Goal: Task Accomplishment & Management: Manage account settings

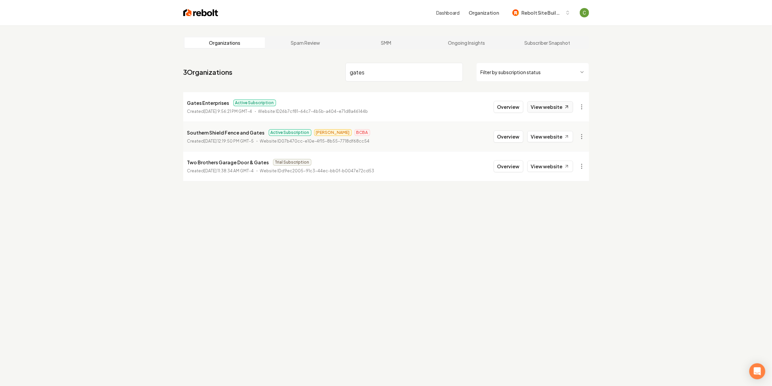
type input "gates"
click at [549, 104] on link "View website" at bounding box center [551, 106] width 46 height 11
click at [508, 113] on li "Gates Enterprises Active Subscription Created [DATE] 9:56:21 PM GMT-4 Website I…" at bounding box center [386, 106] width 406 height 29
click at [507, 107] on button "Overview" at bounding box center [509, 107] width 30 height 12
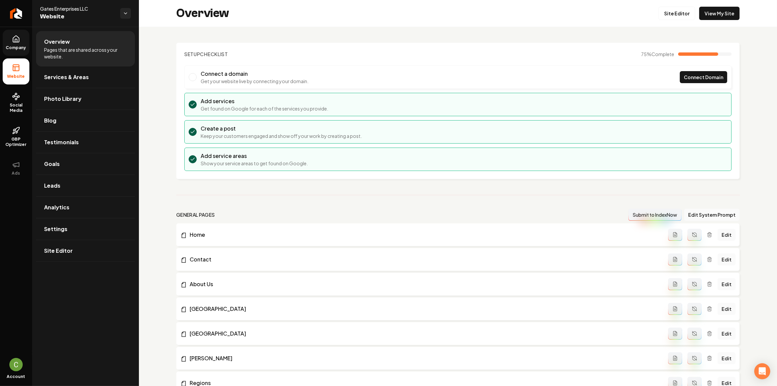
click at [23, 45] on span "Company" at bounding box center [16, 47] width 26 height 5
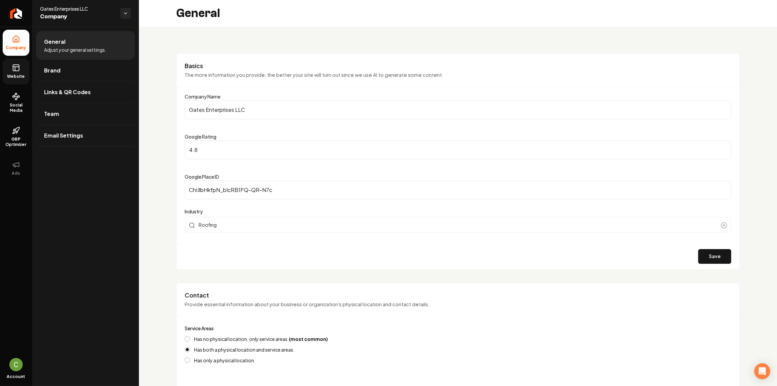
click at [21, 71] on link "Website" at bounding box center [16, 71] width 27 height 26
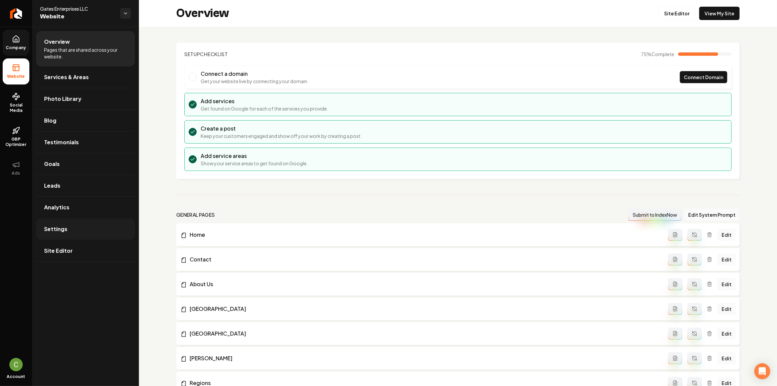
click at [83, 219] on link "Settings" at bounding box center [85, 228] width 99 height 21
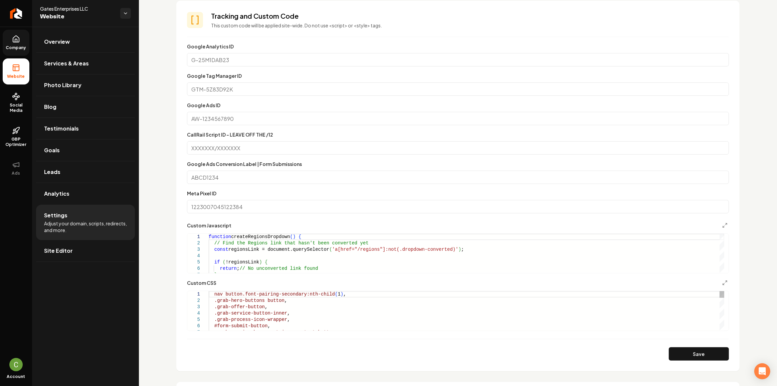
scroll to position [243, 0]
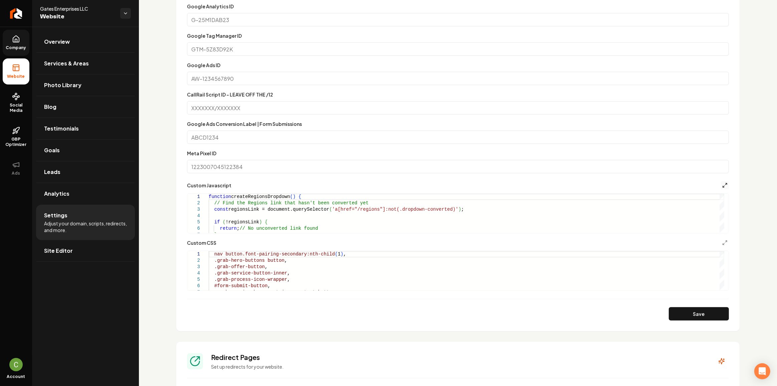
click at [722, 185] on icon "Main content area" at bounding box center [724, 185] width 5 height 5
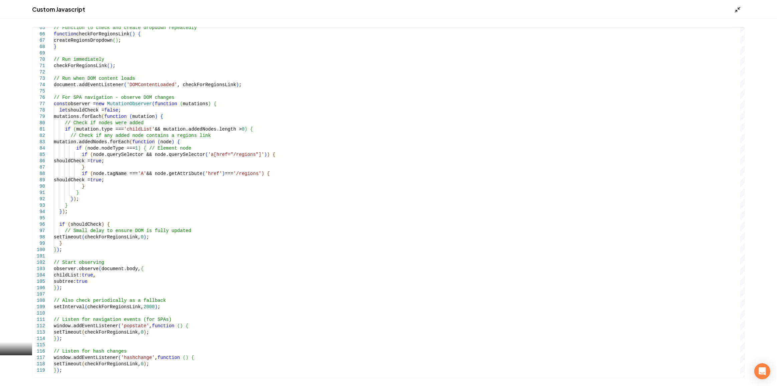
click at [738, 11] on icon "Main content area" at bounding box center [737, 9] width 7 height 7
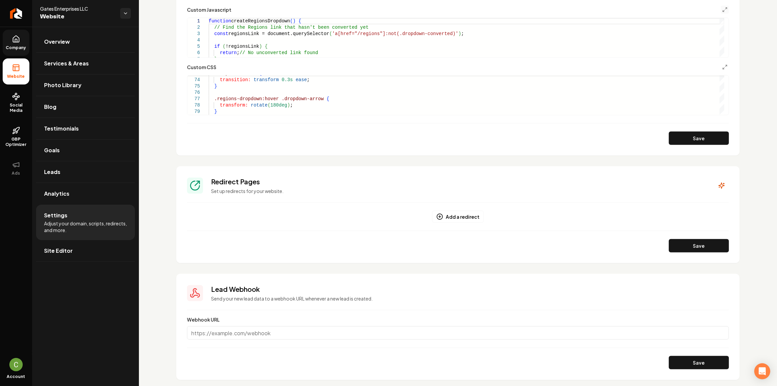
scroll to position [425, 0]
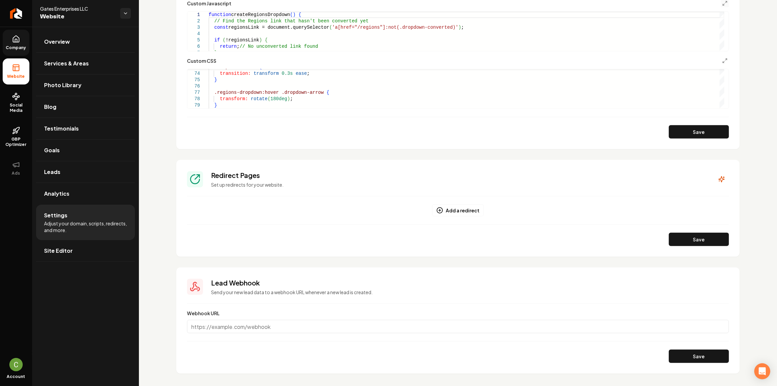
click at [22, 43] on link "Company" at bounding box center [16, 43] width 27 height 26
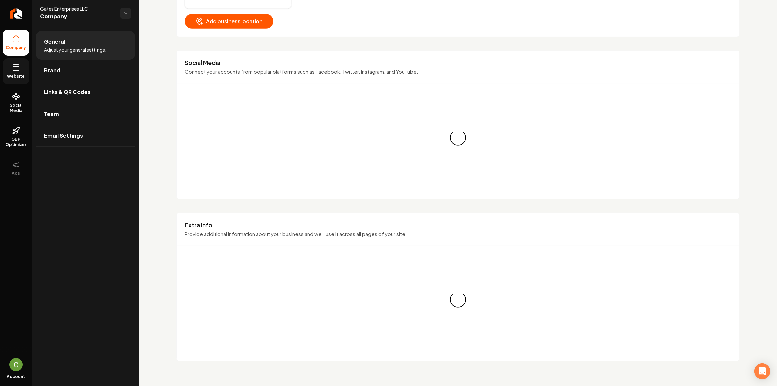
click at [19, 70] on icon at bounding box center [16, 68] width 8 height 8
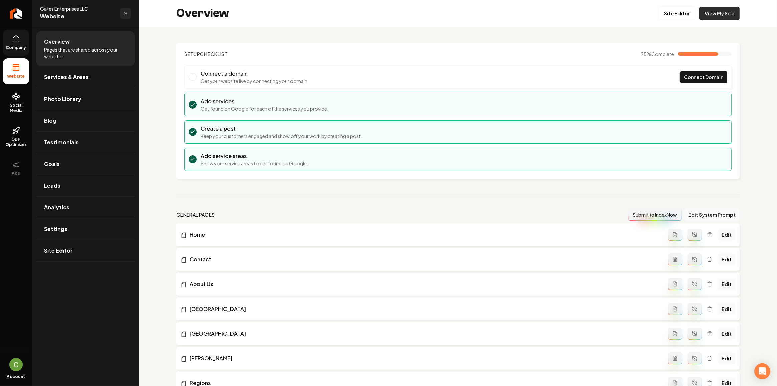
click at [724, 15] on link "View My Site" at bounding box center [719, 13] width 40 height 13
click at [113, 232] on link "Settings" at bounding box center [85, 228] width 99 height 21
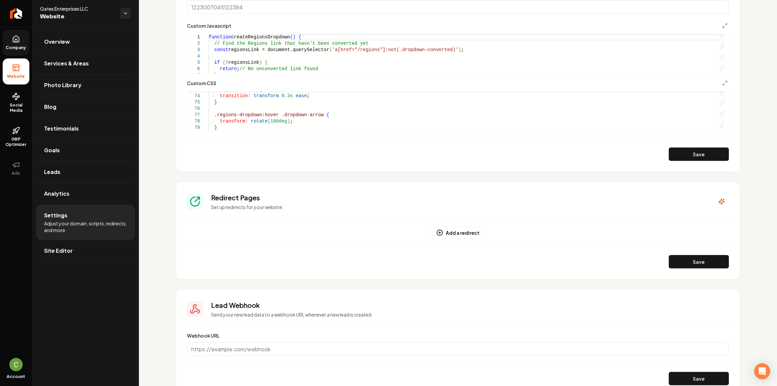
scroll to position [287, 0]
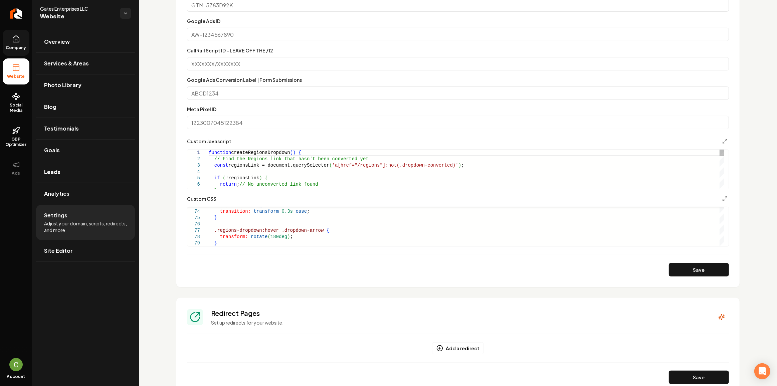
type textarea "**********"
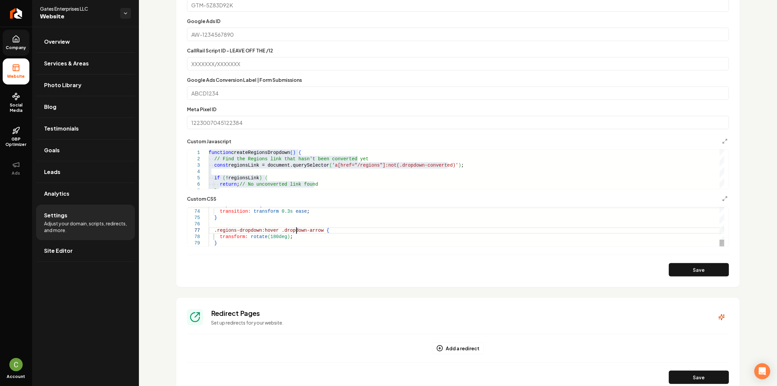
type textarea "**********"
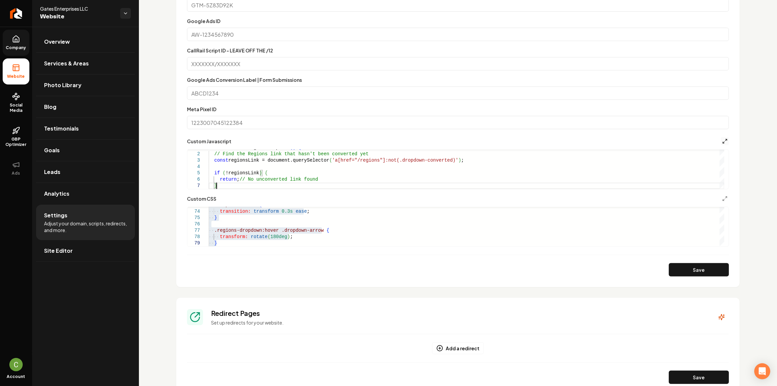
click at [723, 142] on line "Main content area" at bounding box center [724, 143] width 2 height 2
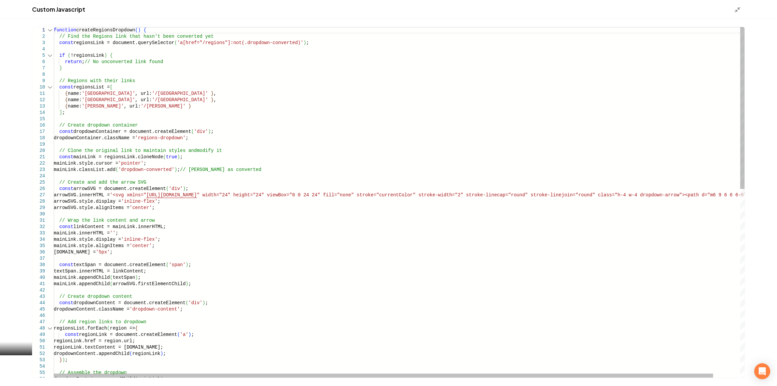
click at [49, 33] on div "2" at bounding box center [42, 36] width 21 height 6
click at [49, 31] on div "Main content area" at bounding box center [50, 30] width 9 height 6
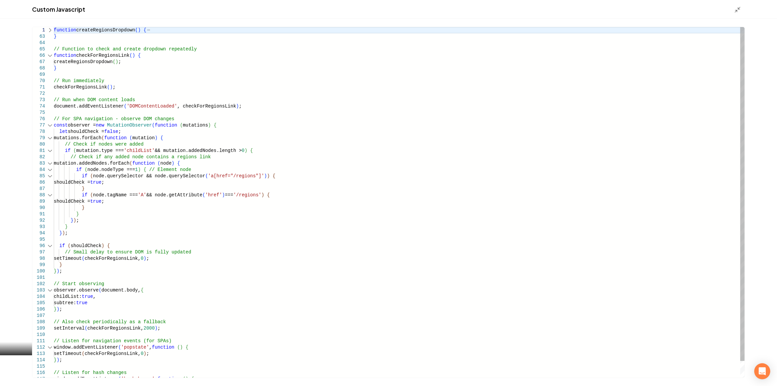
click at [50, 56] on div "Main content area" at bounding box center [50, 55] width 9 height 6
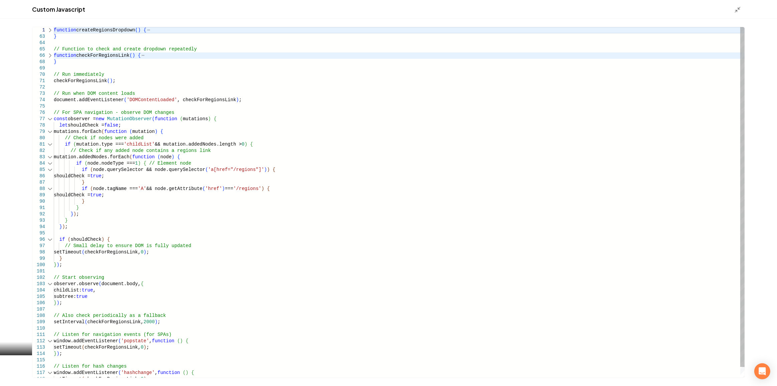
click at [50, 120] on div "Main content area" at bounding box center [50, 119] width 9 height 6
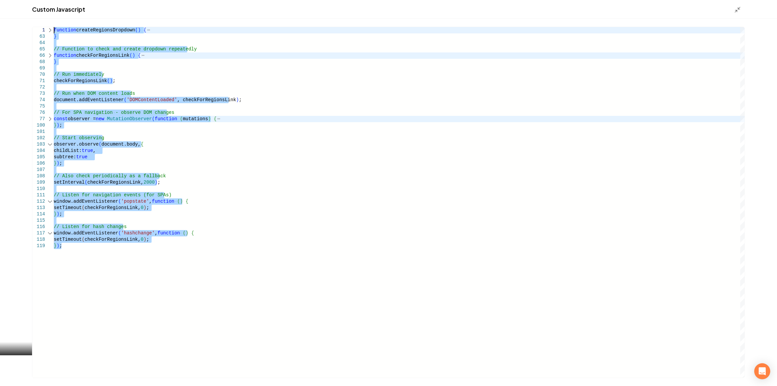
drag, startPoint x: 117, startPoint y: 245, endPoint x: 17, endPoint y: 24, distance: 242.6
click at [54, 27] on div "function createRegionsDropdown ( ) { } // Function to check and create dropdown…" at bounding box center [399, 202] width 691 height 351
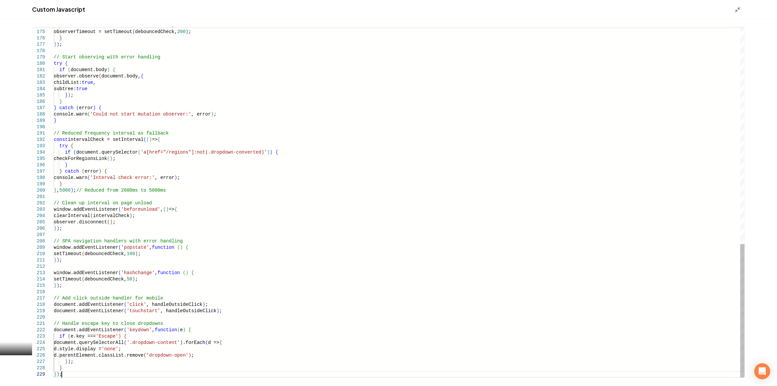
type textarea "**********"
click at [737, 10] on line "Main content area" at bounding box center [736, 11] width 2 height 2
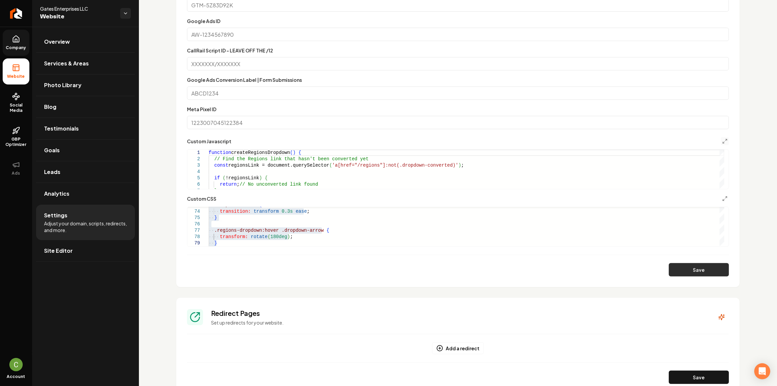
click at [688, 273] on button "Save" at bounding box center [699, 269] width 60 height 13
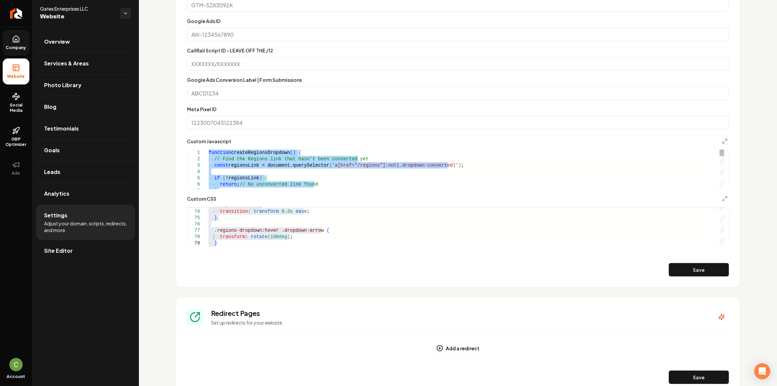
type textarea "**********"
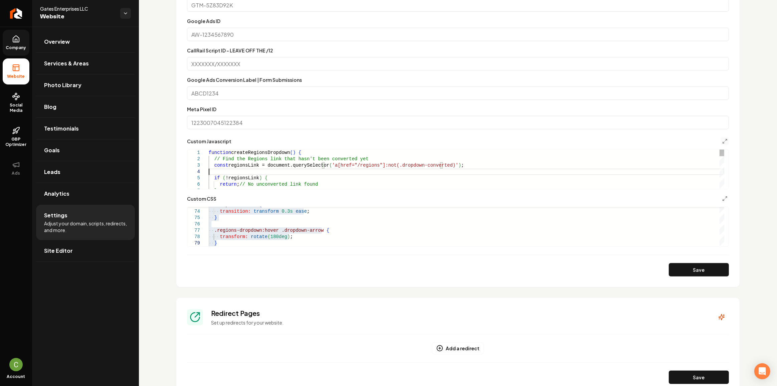
type textarea "**********"
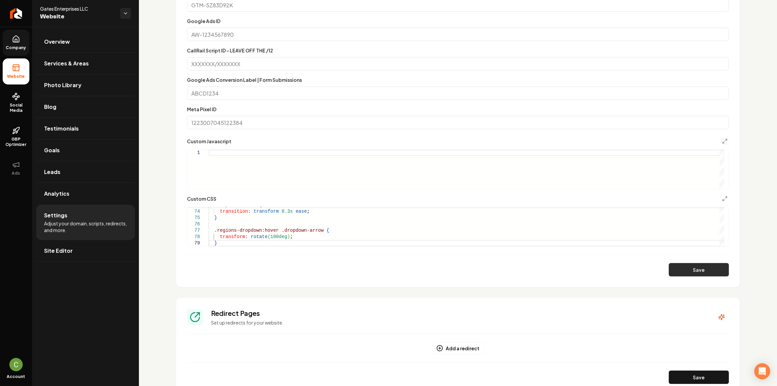
click at [688, 268] on button "Save" at bounding box center [699, 269] width 60 height 13
click at [526, 184] on div "Main content area" at bounding box center [467, 169] width 516 height 39
click at [696, 273] on button "Save" at bounding box center [699, 269] width 60 height 13
type textarea "**********"
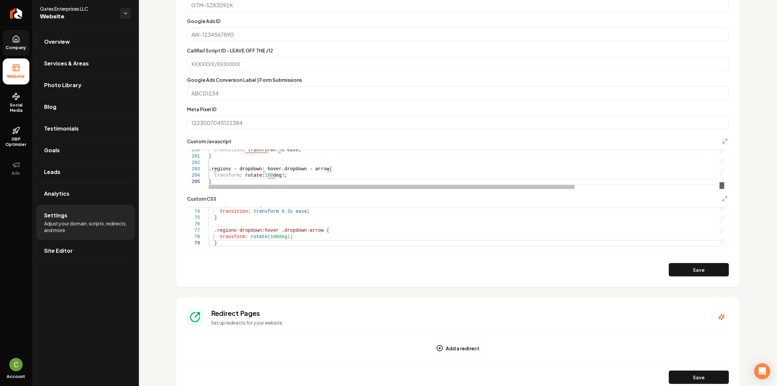
click at [724, 189] on div "Main content area" at bounding box center [722, 185] width 5 height 7
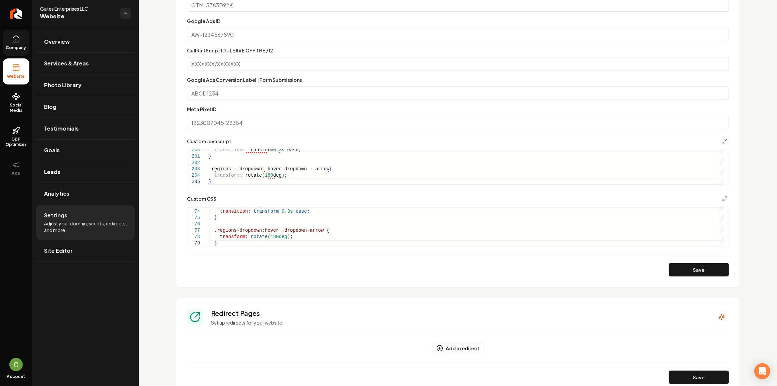
click at [725, 142] on section "**********" at bounding box center [457, 102] width 563 height 371
click at [722, 141] on icon "Main content area" at bounding box center [724, 141] width 5 height 5
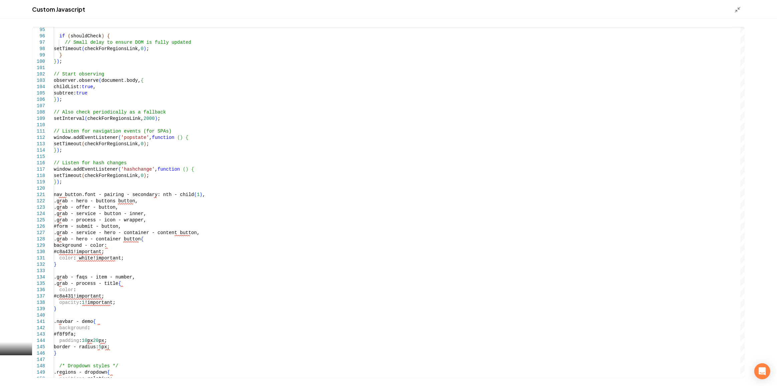
drag, startPoint x: 53, startPoint y: 194, endPoint x: 250, endPoint y: 505, distance: 367.5
click at [250, 386] on html "Company Website Social Media GBP Optimizer Ads Account Gates Enterprises LLC We…" at bounding box center [388, 193] width 777 height 386
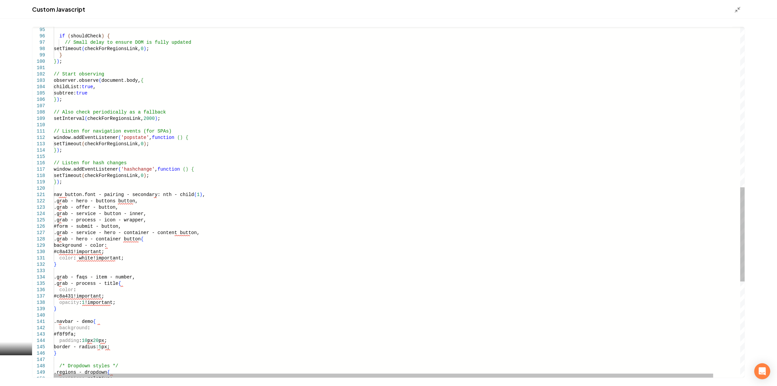
click at [60, 190] on div "if ( shouldCheck ) { // Small delay to ensure DOM is fully updated setTimeout (…" at bounding box center [413, 82] width 719 height 1305
type textarea "**********"
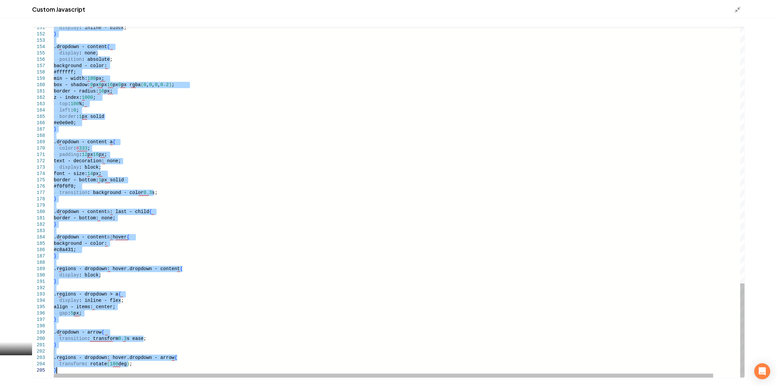
drag, startPoint x: 55, startPoint y: 194, endPoint x: 342, endPoint y: 554, distance: 460.5
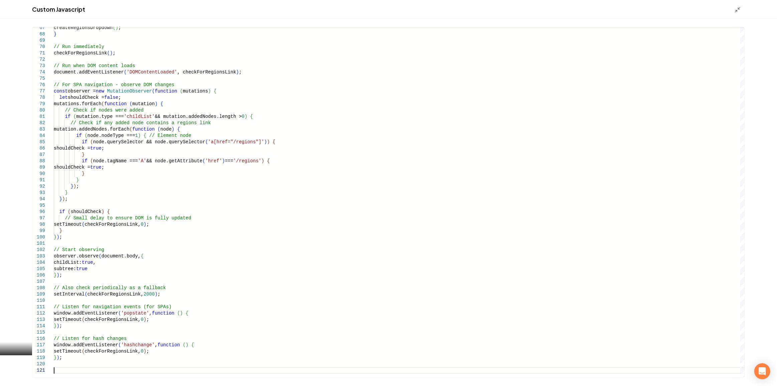
click at [736, 11] on icon "Main content area" at bounding box center [737, 9] width 7 height 7
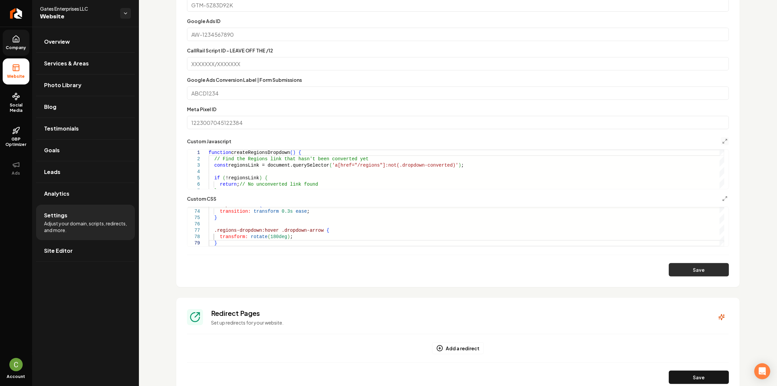
click at [685, 274] on button "Save" at bounding box center [699, 269] width 60 height 13
type textarea "**********"
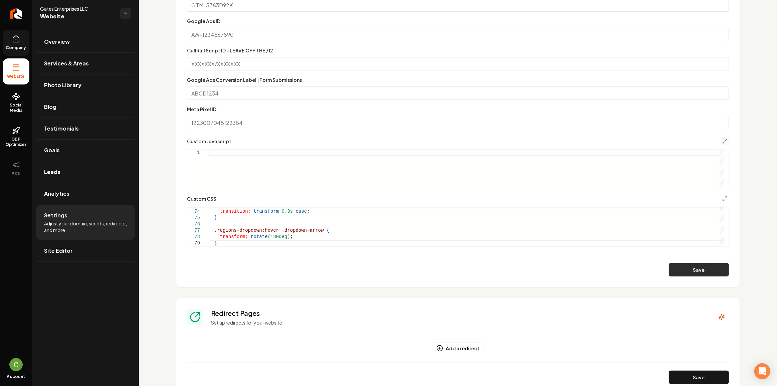
click at [703, 273] on button "Save" at bounding box center [699, 269] width 60 height 13
click at [247, 175] on div "Main content area" at bounding box center [467, 169] width 516 height 39
click at [700, 270] on button "Save" at bounding box center [699, 269] width 60 height 13
type textarea "***"
click at [683, 274] on button "Save" at bounding box center [699, 269] width 60 height 13
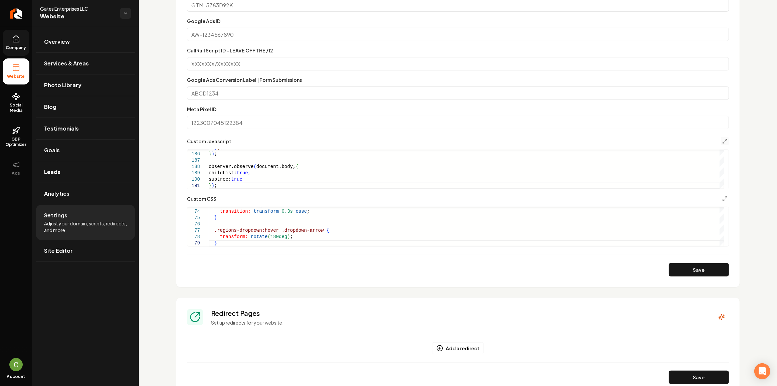
type textarea "**********"
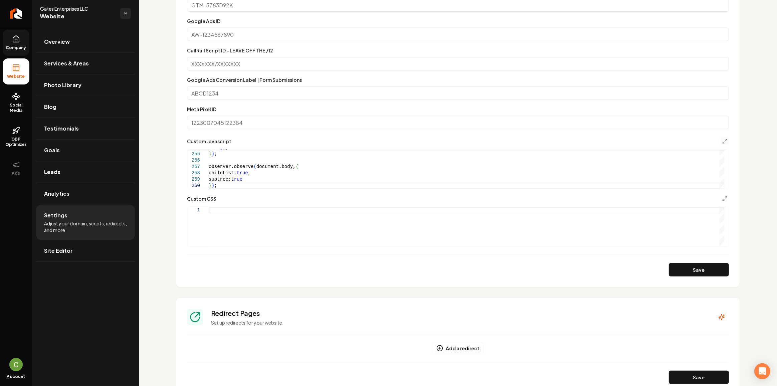
click at [691, 281] on section "**********" at bounding box center [457, 102] width 563 height 371
click at [697, 275] on button "Save" at bounding box center [699, 269] width 60 height 13
click at [682, 266] on button "Save" at bounding box center [699, 269] width 60 height 13
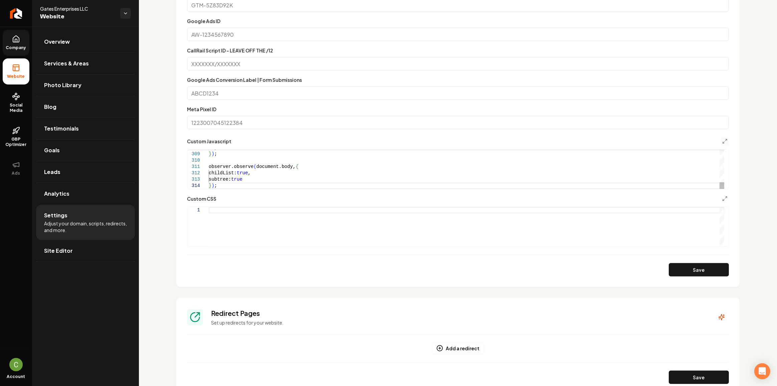
click at [721, 273] on button "Save" at bounding box center [699, 269] width 60 height 13
type textarea "**********"
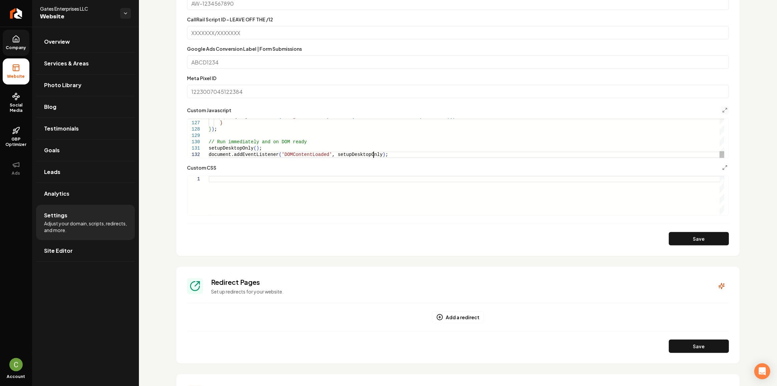
scroll to position [348, 0]
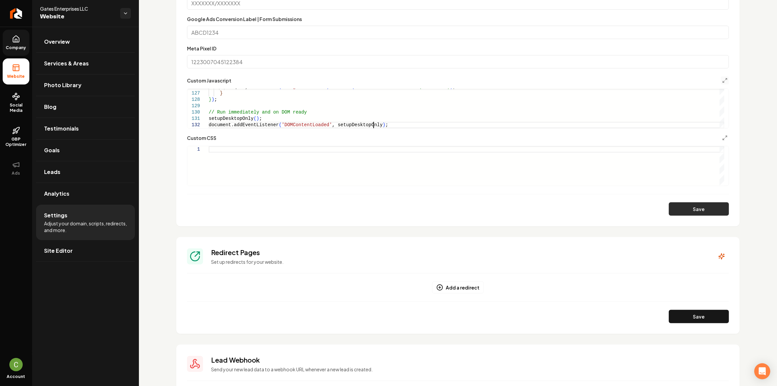
click at [682, 208] on button "Save" at bounding box center [699, 208] width 60 height 13
click at [16, 45] on span "Company" at bounding box center [16, 47] width 26 height 5
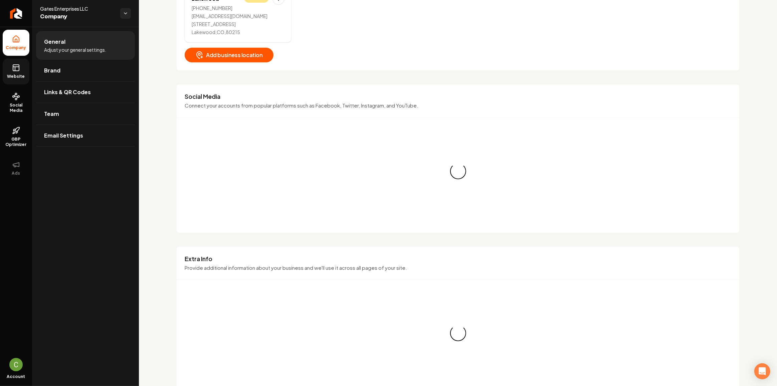
click at [16, 70] on rect at bounding box center [16, 68] width 6 height 6
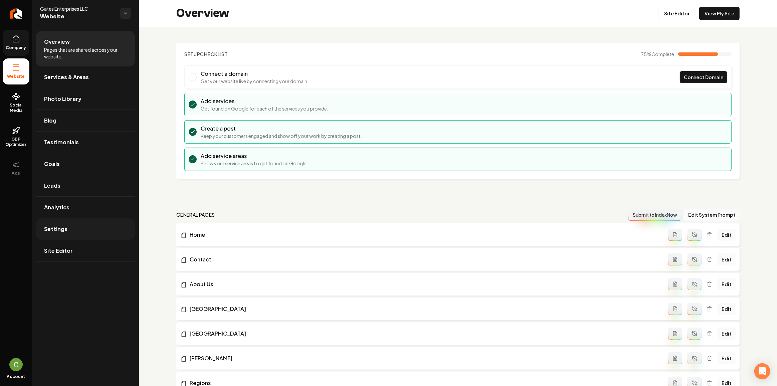
click at [99, 229] on link "Settings" at bounding box center [85, 228] width 99 height 21
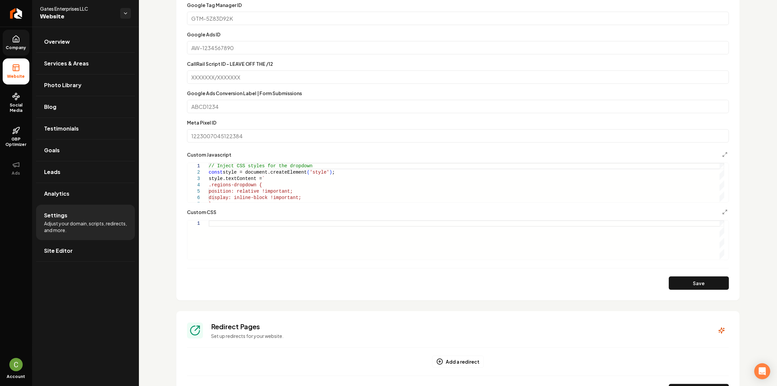
scroll to position [394, 0]
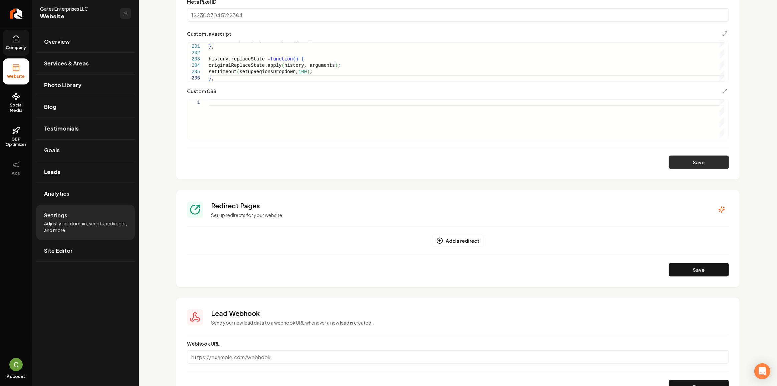
click at [692, 160] on button "Save" at bounding box center [699, 162] width 60 height 13
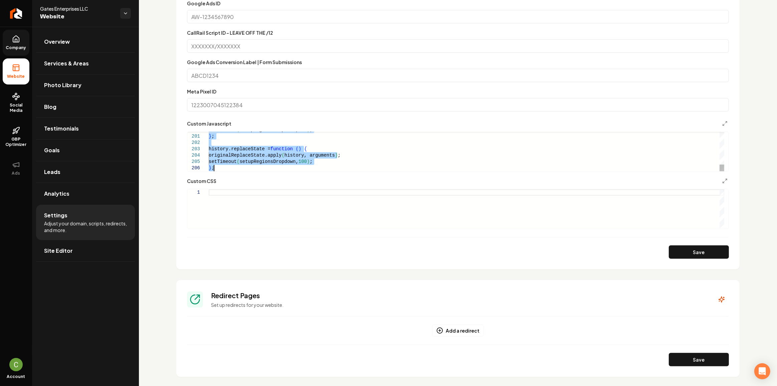
scroll to position [304, 0]
click at [691, 256] on button "Save" at bounding box center [699, 252] width 60 height 13
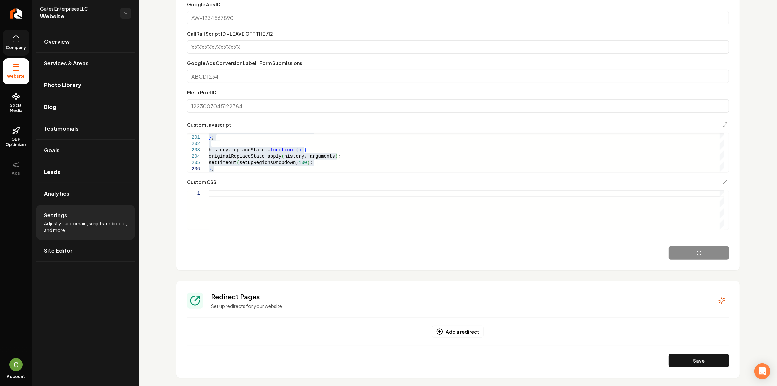
click at [370, 176] on form "**********" at bounding box center [458, 101] width 542 height 318
type textarea "**********"
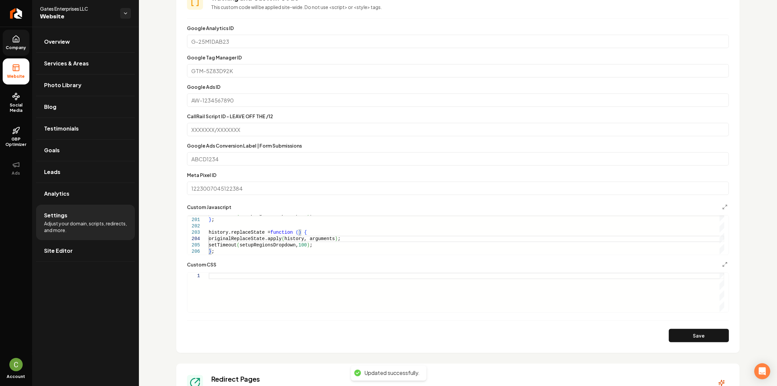
scroll to position [212, 0]
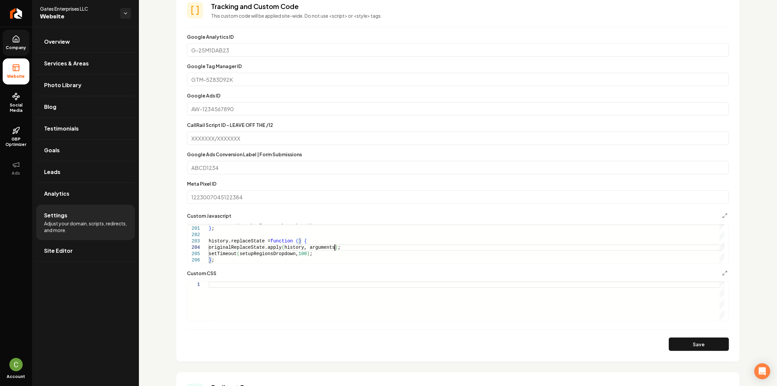
click at [257, 308] on div "Main content area" at bounding box center [467, 301] width 516 height 39
type textarea "**********"
click at [682, 339] on button "Save" at bounding box center [699, 344] width 60 height 13
click at [702, 343] on button "Save" at bounding box center [699, 344] width 60 height 13
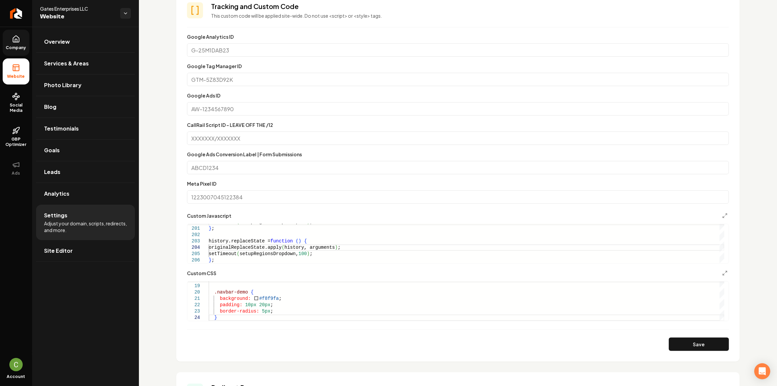
click at [21, 53] on link "Company" at bounding box center [16, 43] width 27 height 26
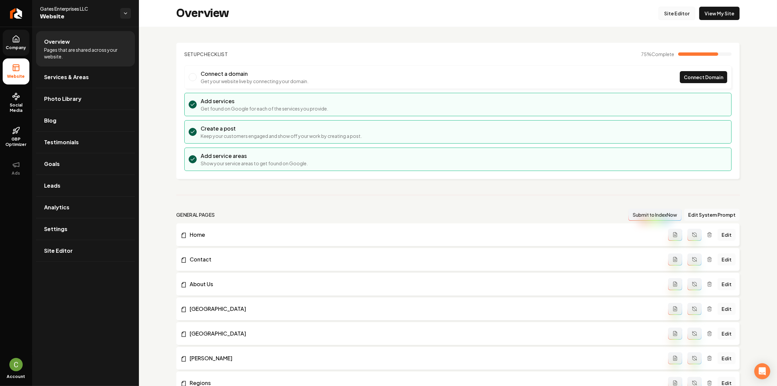
click at [672, 13] on link "Site Editor" at bounding box center [677, 13] width 37 height 13
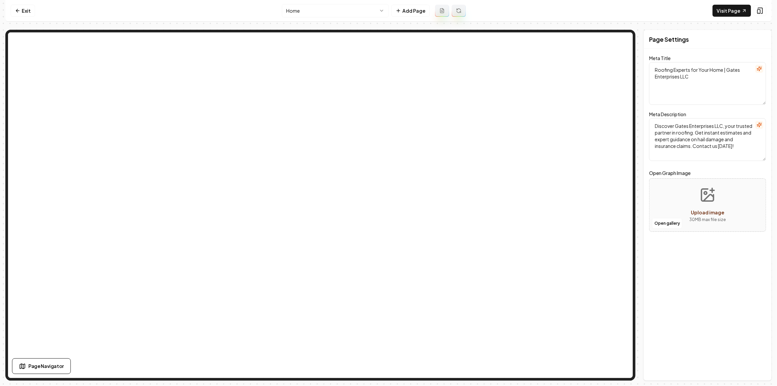
click at [308, 18] on nav "Exit Home Add Page Visit Page" at bounding box center [388, 11] width 766 height 22
click at [308, 15] on html "Computer Required This feature is only available on a computer. Please switch t…" at bounding box center [388, 193] width 777 height 386
click at [725, 8] on link "Visit Page" at bounding box center [732, 11] width 38 height 12
click at [30, 10] on link "Exit" at bounding box center [23, 11] width 24 height 12
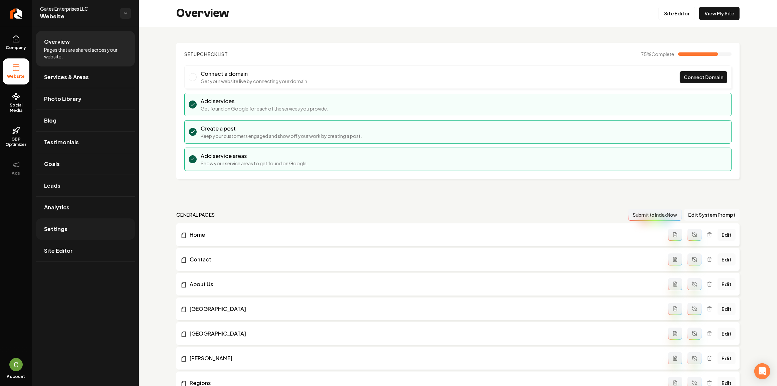
click at [70, 229] on link "Settings" at bounding box center [85, 228] width 99 height 21
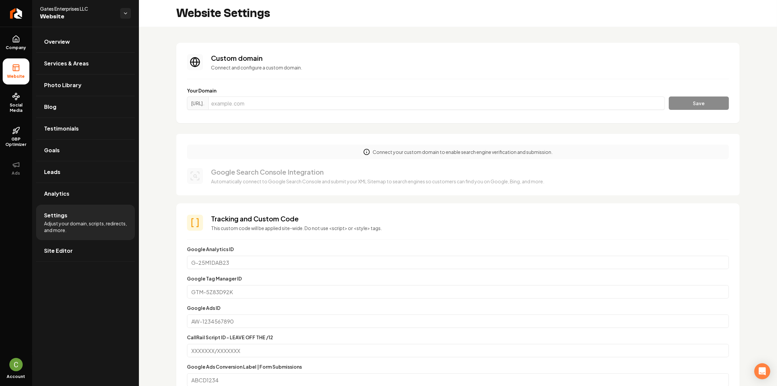
scroll to position [304, 0]
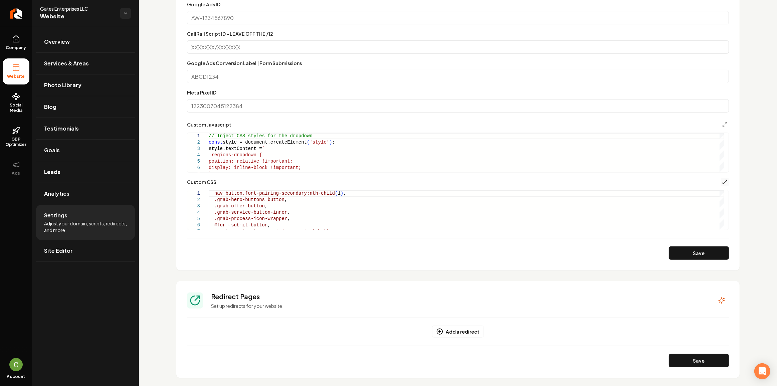
click at [722, 183] on icon "Main content area" at bounding box center [724, 181] width 5 height 5
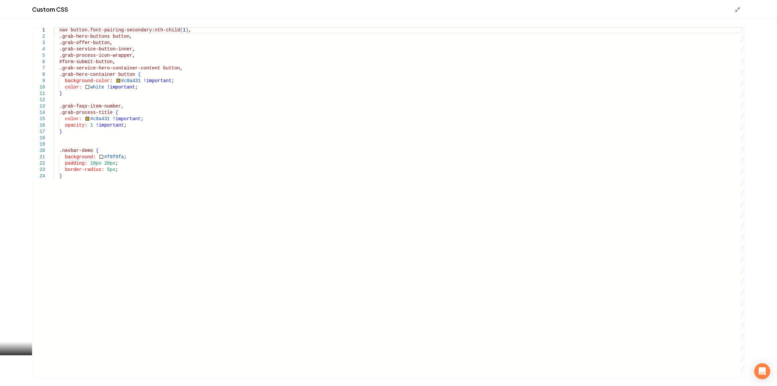
click at [337, 228] on div "nav button.font-pairing-secondary:nth-child ( 1 ) , .grab-hero-buttons button ,…" at bounding box center [399, 202] width 691 height 351
click at [98, 189] on div "nav button.font-pairing-secondary:nth-child ( 1 ) , .grab-hero-buttons button ,…" at bounding box center [399, 202] width 691 height 351
click at [369, 184] on div "nav button.font-pairing-secondary:nth-child ( 1 ) , .grab-hero-buttons button ,…" at bounding box center [399, 202] width 691 height 351
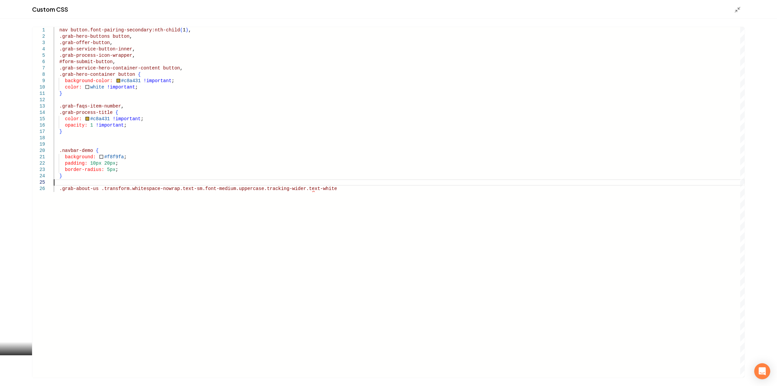
click at [366, 189] on div "nav button.font-pairing-secondary:nth-child ( 1 ) , .grab-hero-buttons button ,…" at bounding box center [399, 202] width 691 height 351
type textarea "**********"
click at [740, 8] on line "Main content area" at bounding box center [739, 8] width 2 height 2
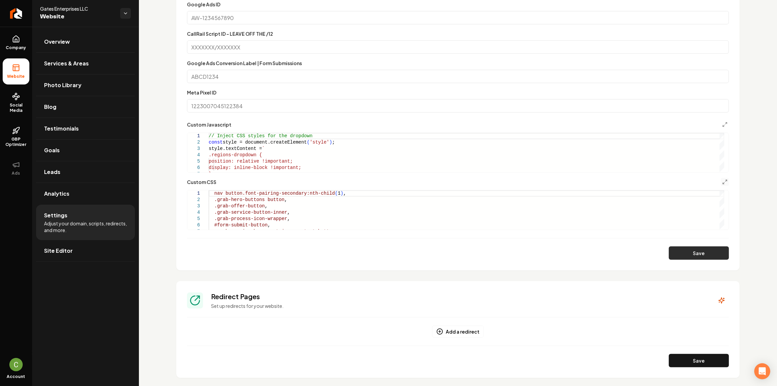
click at [703, 255] on button "Save" at bounding box center [699, 252] width 60 height 13
